Goal: Information Seeking & Learning: Learn about a topic

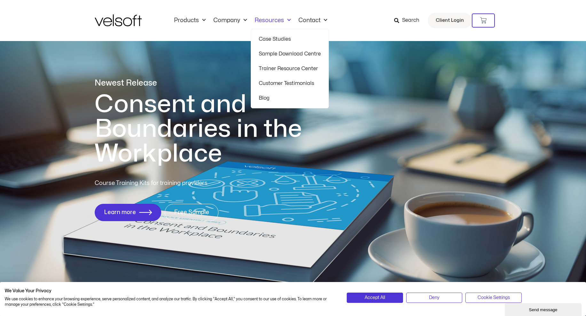
click at [387, 34] on div "Products All Products Content ILT Courseware Storyline 360 Courses SCORM Course…" at bounding box center [293, 20] width 397 height 41
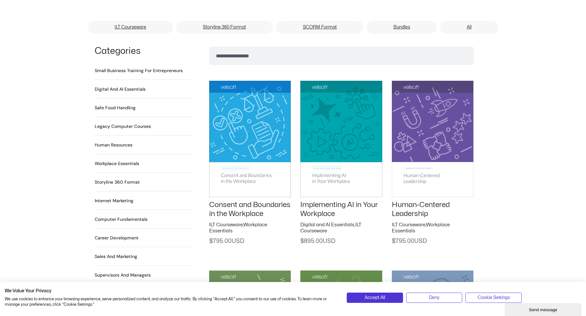
scroll to position [435, 0]
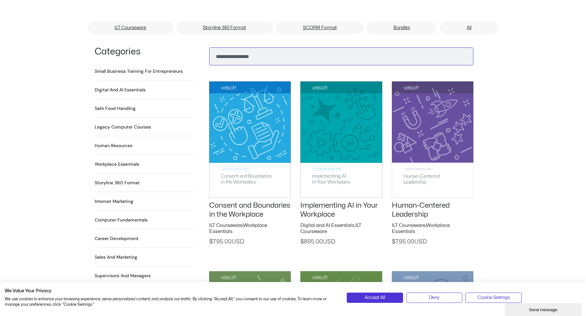
click at [228, 49] on input "Search" at bounding box center [341, 56] width 264 height 18
type input "****"
click at [220, 47] on button "Search" at bounding box center [219, 54] width 15 height 15
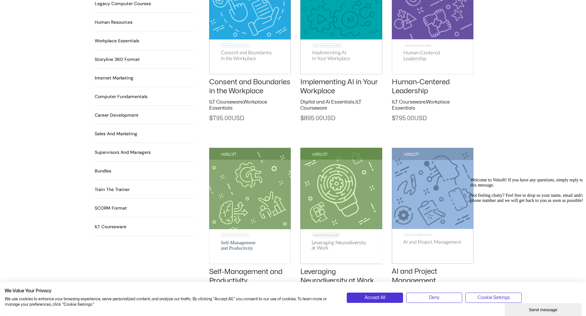
scroll to position [559, 0]
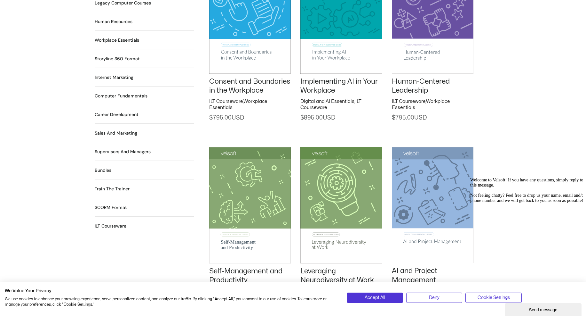
click at [107, 204] on h2 "SCORM Format 115 Products" at bounding box center [111, 207] width 32 height 7
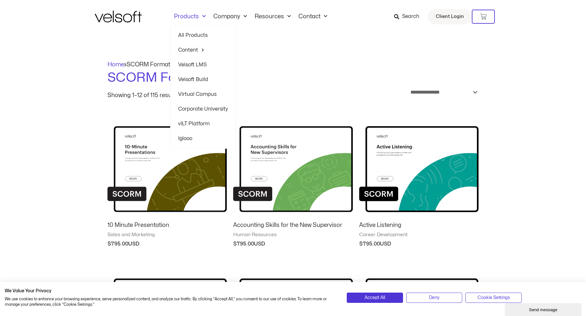
scroll to position [3, 0]
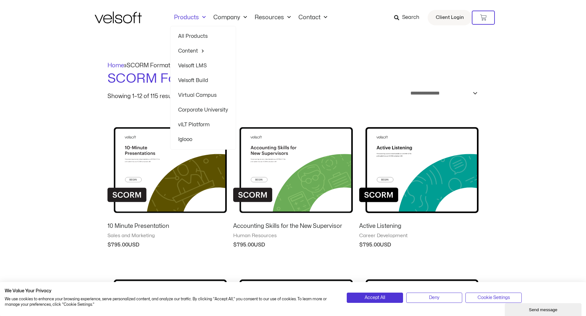
click at [190, 64] on link "Velsoft LMS" at bounding box center [203, 65] width 50 height 15
